Goal: Information Seeking & Learning: Learn about a topic

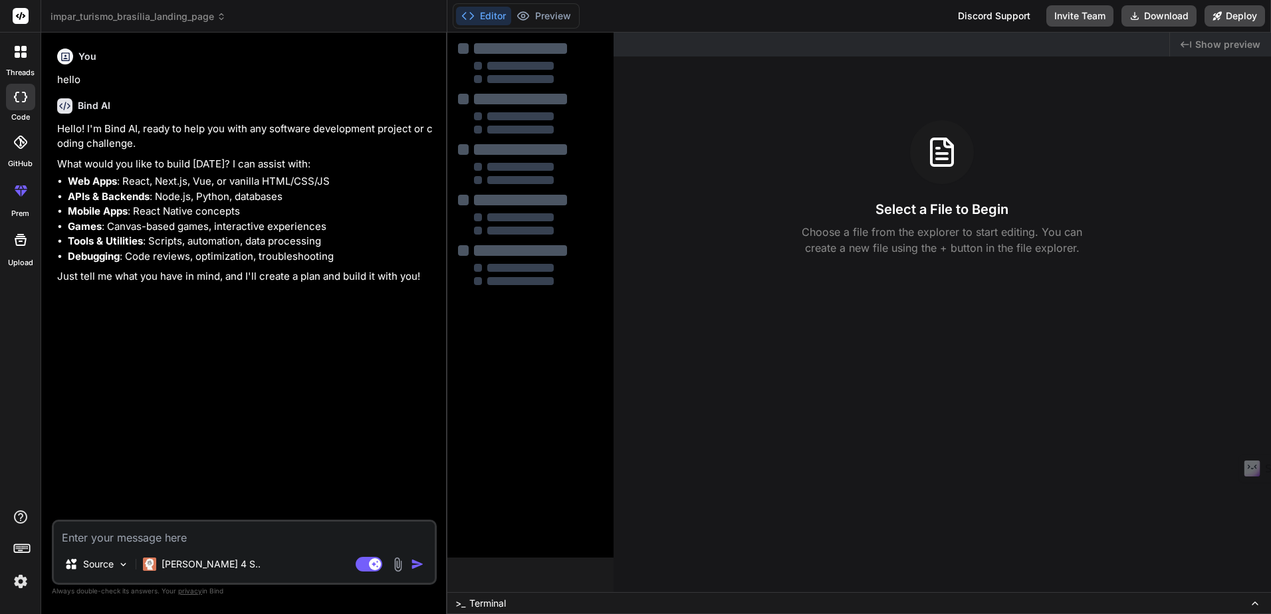
click at [17, 50] on icon at bounding box center [17, 48] width 5 height 5
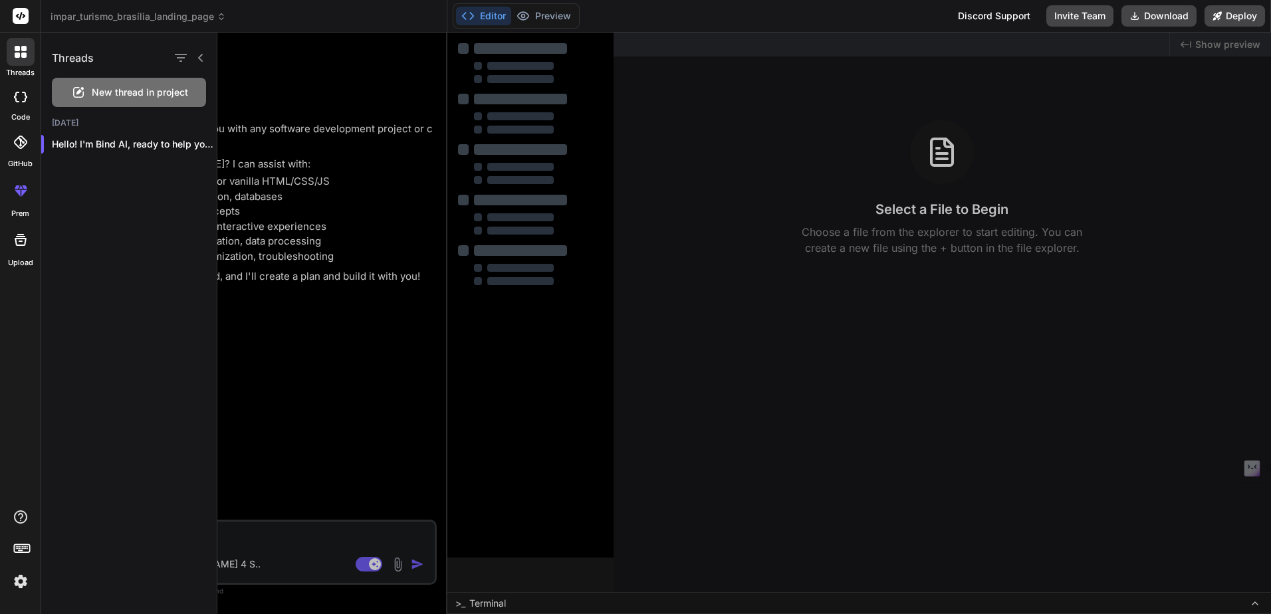
click at [120, 373] on div "Threads New thread in project [DATE] Hello! I'm Bind AI, ready to help you wi..." at bounding box center [129, 323] width 176 height 581
click at [20, 518] on icon at bounding box center [20, 516] width 13 height 13
click at [17, 548] on rect at bounding box center [17, 548] width 1 height 1
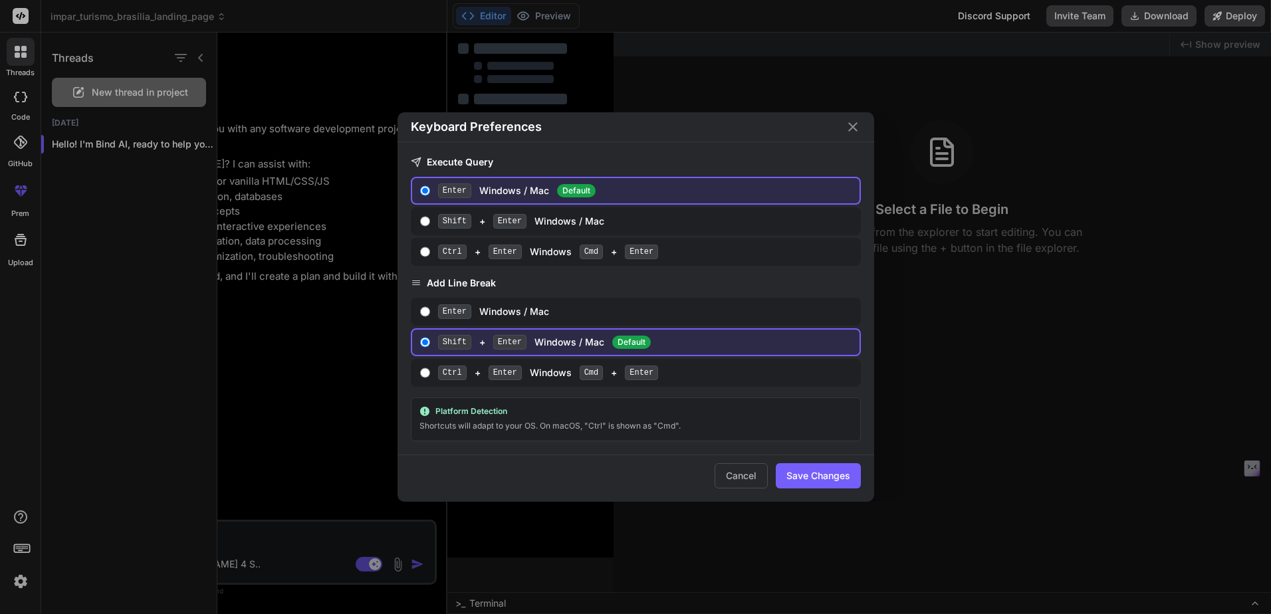
click at [125, 412] on div "Keyboard Preferences Execute Query Enter Windows / Mac Default Shift + Enter Wi…" at bounding box center [635, 307] width 1271 height 614
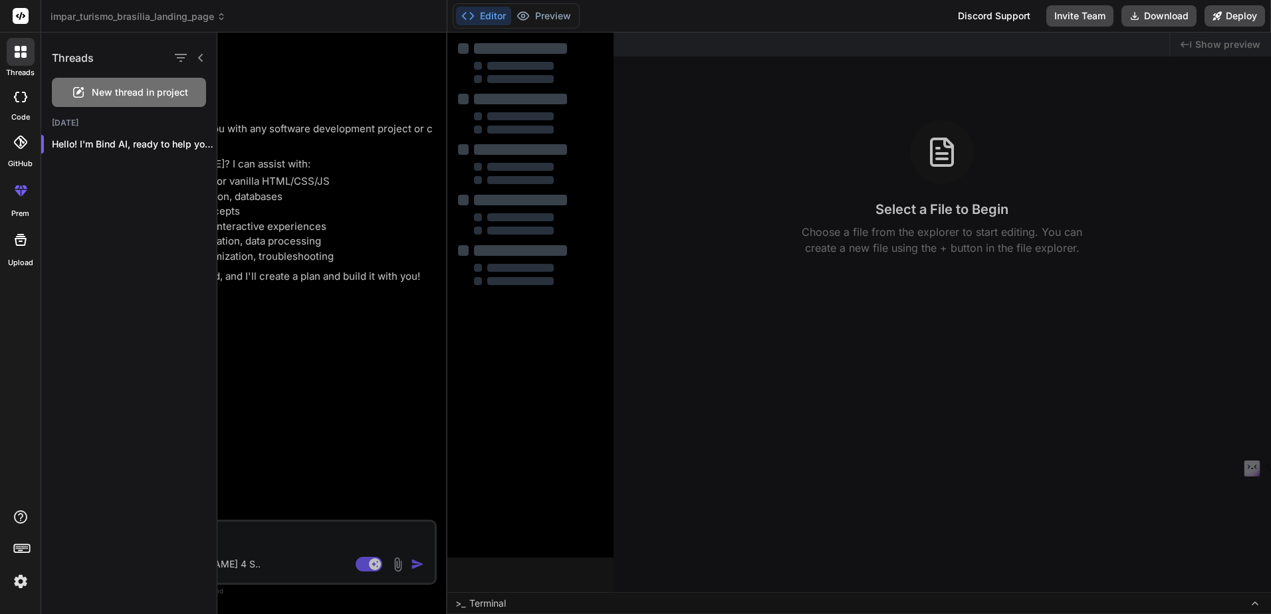
click at [23, 584] on img at bounding box center [20, 581] width 23 height 23
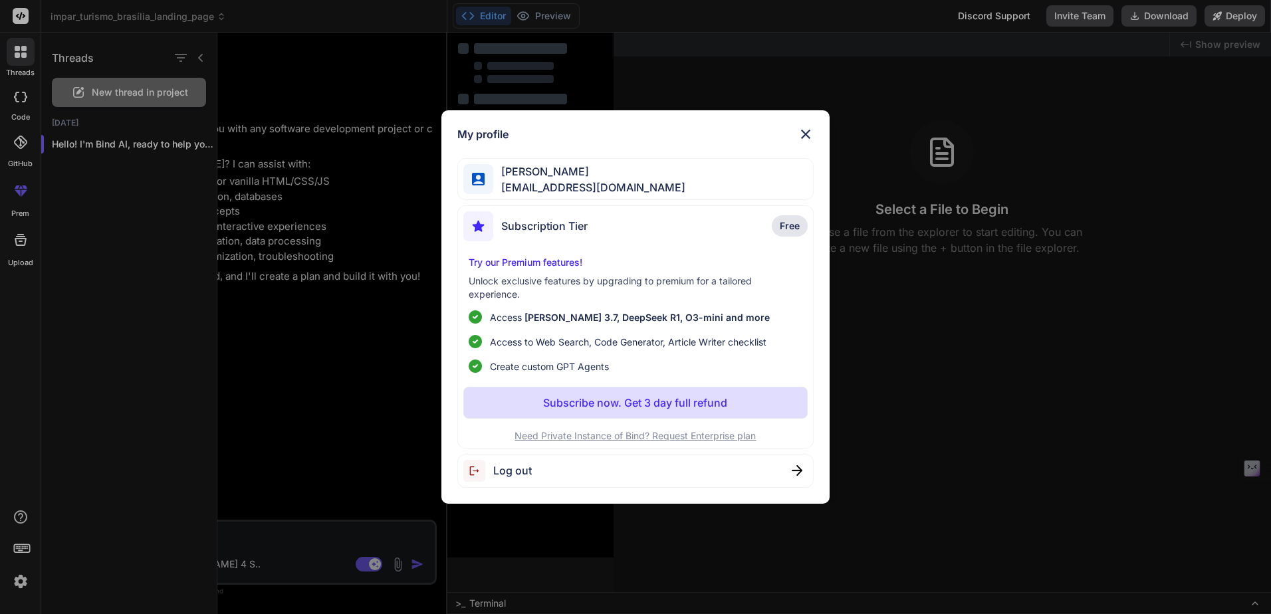
click at [627, 171] on div "[PERSON_NAME] [PERSON_NAME][EMAIL_ADDRESS][DOMAIN_NAME]" at bounding box center [635, 179] width 356 height 42
click at [667, 361] on li "Create custom GPT Agents" at bounding box center [635, 366] width 334 height 14
click at [555, 284] on p "Unlock exclusive features by upgrading to premium for a tailored experience." at bounding box center [635, 287] width 334 height 27
click at [803, 135] on img at bounding box center [805, 134] width 16 height 16
